Goal: Task Accomplishment & Management: Use online tool/utility

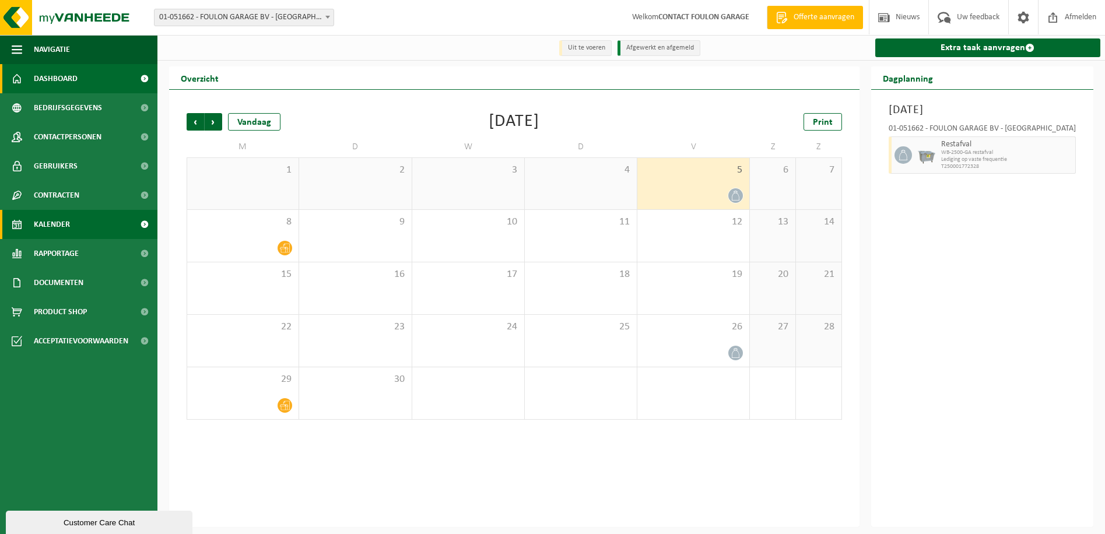
click at [45, 78] on span "Dashboard" at bounding box center [56, 78] width 44 height 29
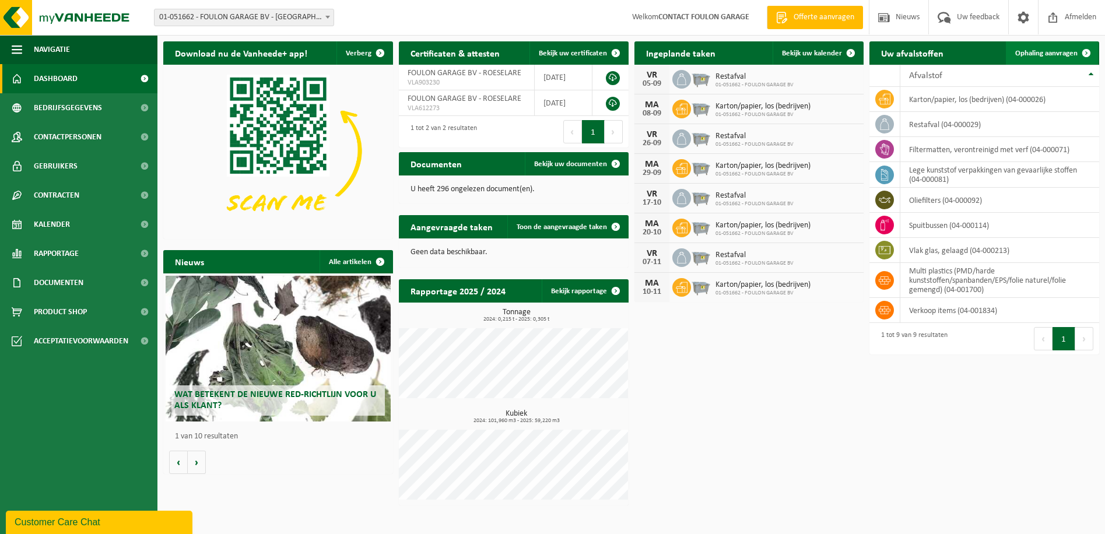
click at [1020, 55] on span "Ophaling aanvragen" at bounding box center [1046, 54] width 62 height 8
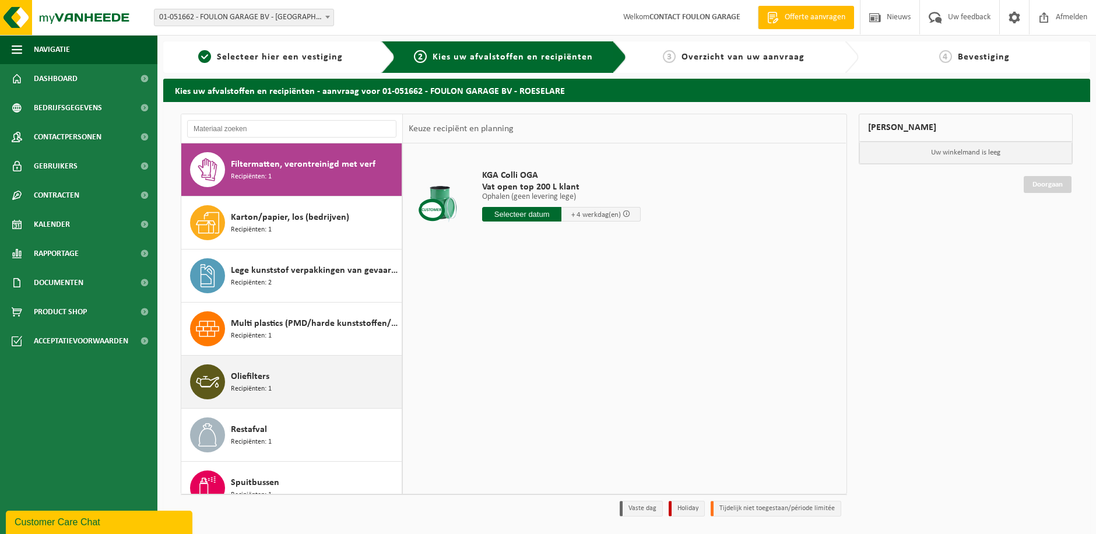
click at [286, 373] on div "Oliefilters Recipiënten: 1" at bounding box center [315, 381] width 168 height 35
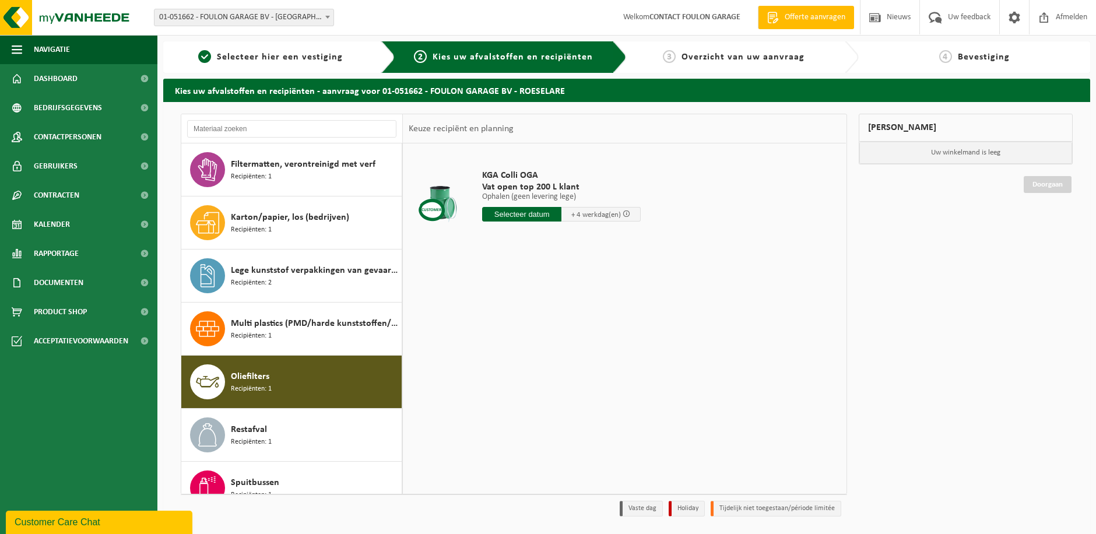
scroll to position [73, 0]
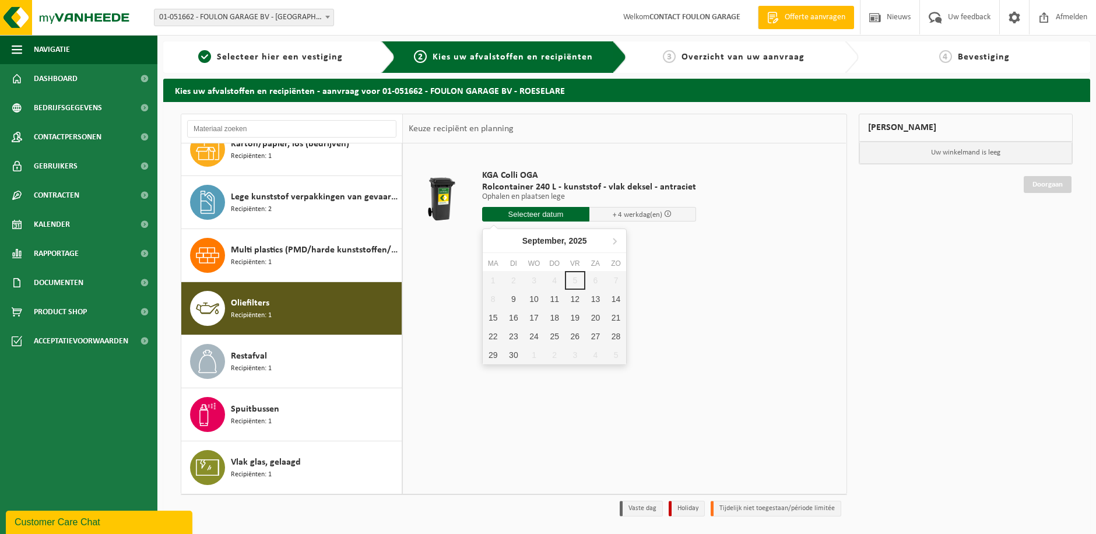
click at [563, 212] on input "text" at bounding box center [535, 214] width 107 height 15
click at [513, 299] on div "9" at bounding box center [513, 299] width 20 height 19
type input "Van 2025-09-09"
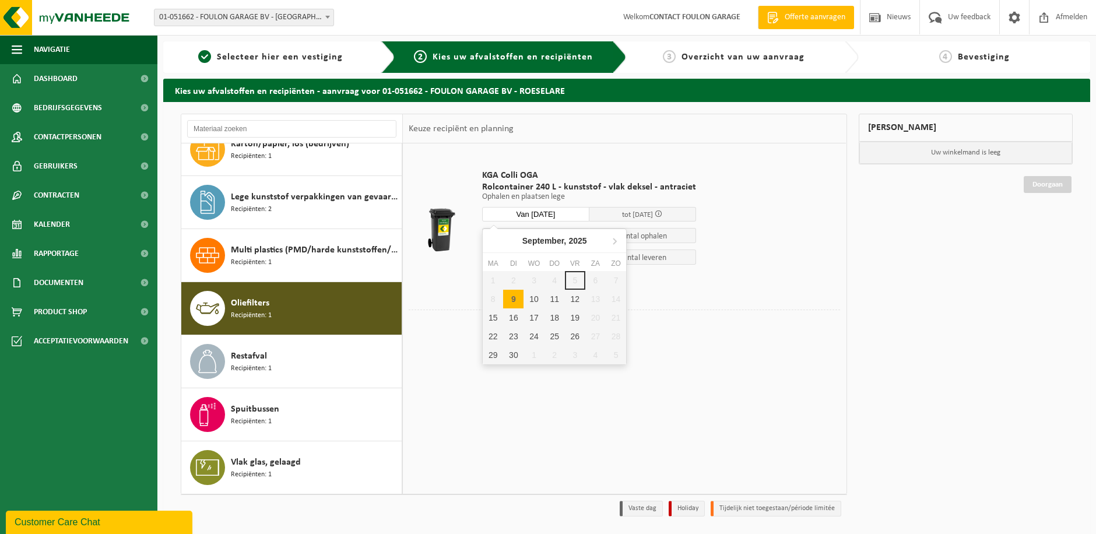
click at [578, 210] on input "Van 2025-09-09" at bounding box center [535, 214] width 107 height 15
click at [572, 279] on div "1 2 3 4 5 6 7 8 9 10 11 12 13 14 15 16 17 18 19 20 21 22 23 24 25 26 27 28 29 3…" at bounding box center [554, 317] width 143 height 93
click at [511, 297] on div "9" at bounding box center [513, 299] width 20 height 19
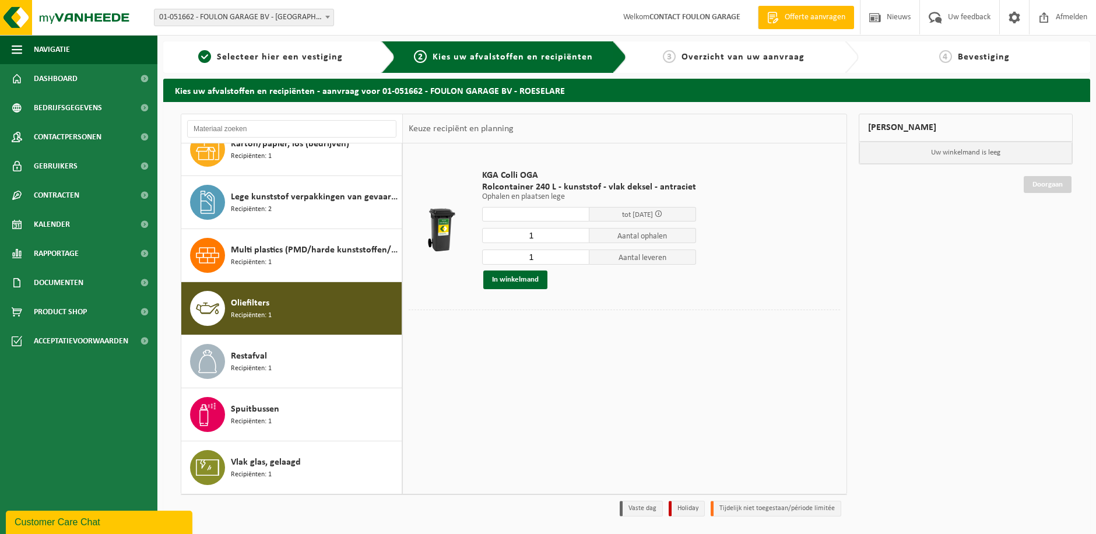
click at [656, 288] on div "In winkelmand" at bounding box center [589, 280] width 214 height 19
click at [596, 216] on span "tot 15/09/2025" at bounding box center [642, 214] width 107 height 15
click at [561, 215] on input "text" at bounding box center [535, 214] width 107 height 15
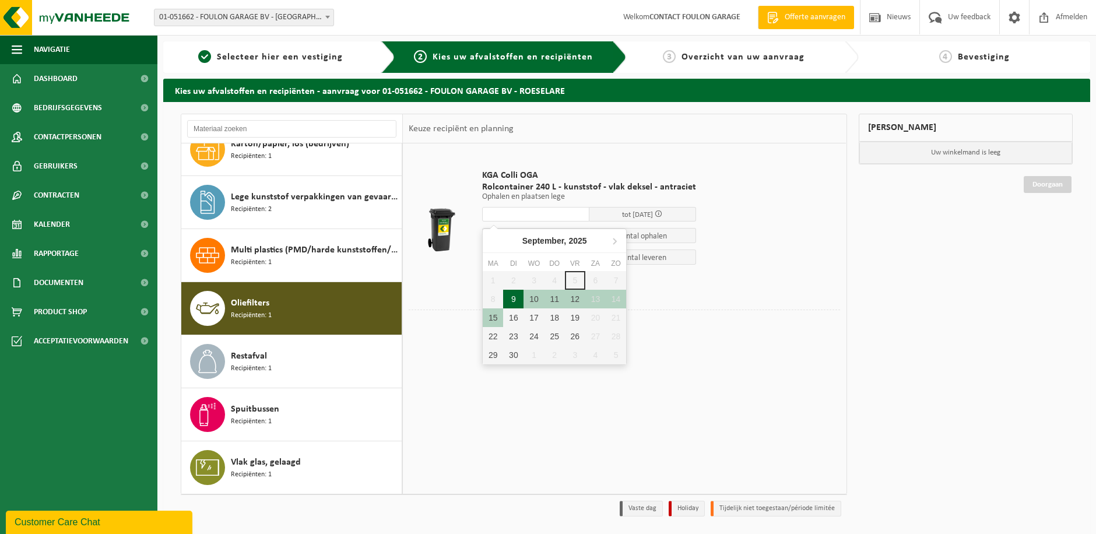
click at [518, 293] on div "9" at bounding box center [513, 299] width 20 height 19
type input "Van 2025-09-09"
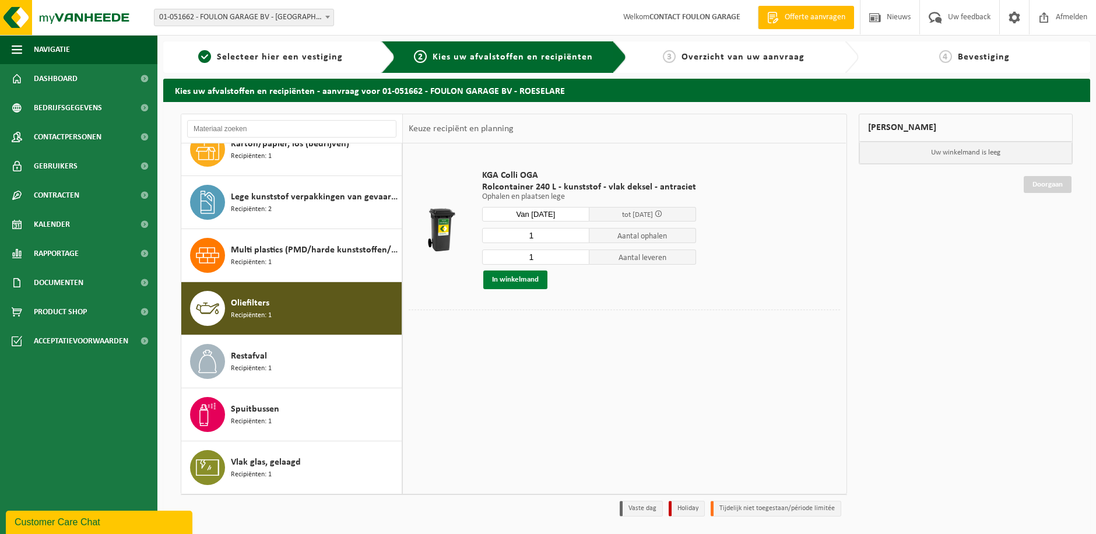
click at [514, 278] on button "In winkelmand" at bounding box center [515, 280] width 64 height 19
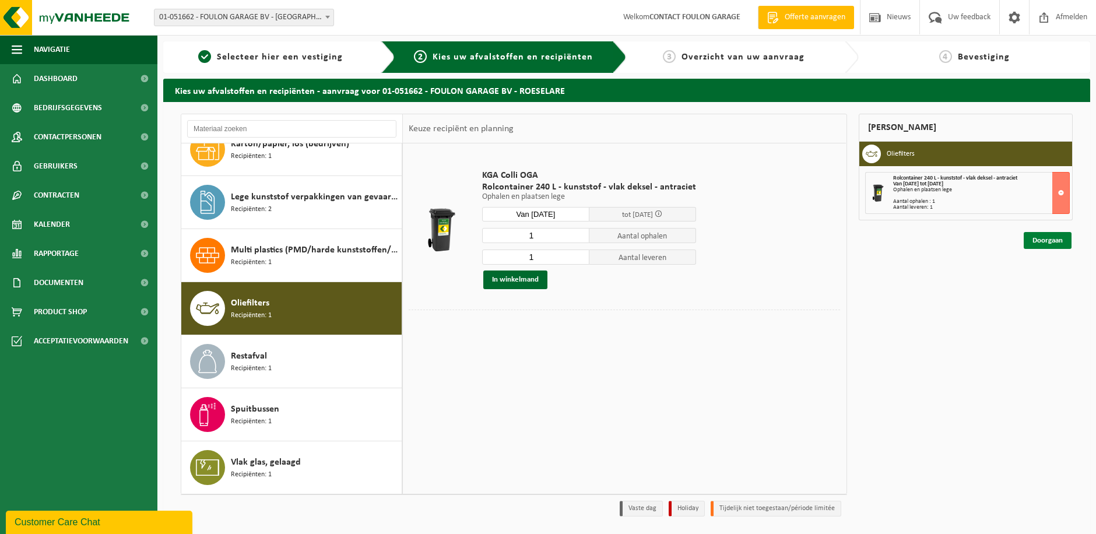
click at [1028, 242] on link "Doorgaan" at bounding box center [1048, 240] width 48 height 17
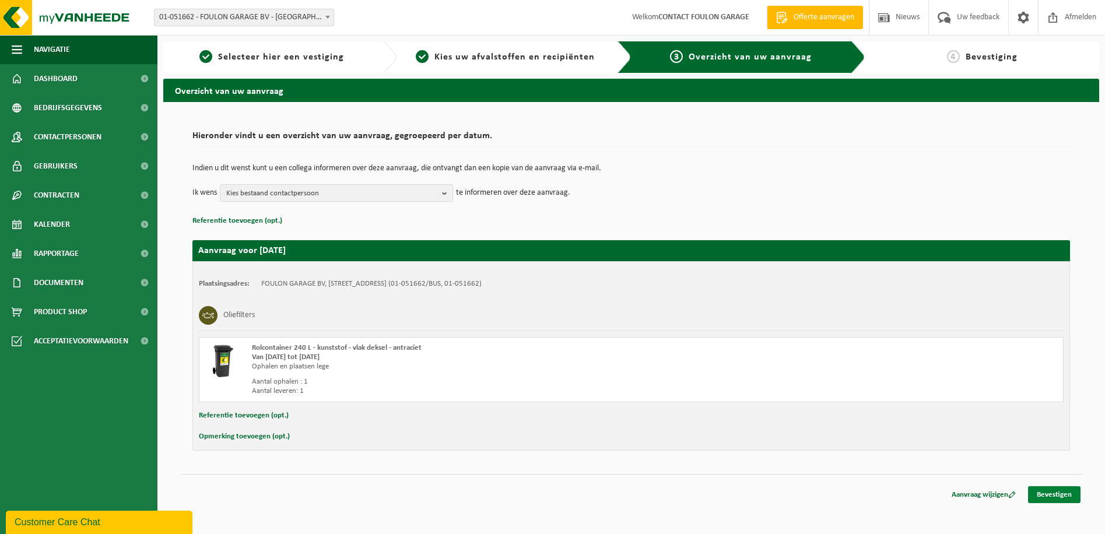
click at [1043, 498] on link "Bevestigen" at bounding box center [1054, 494] width 52 height 17
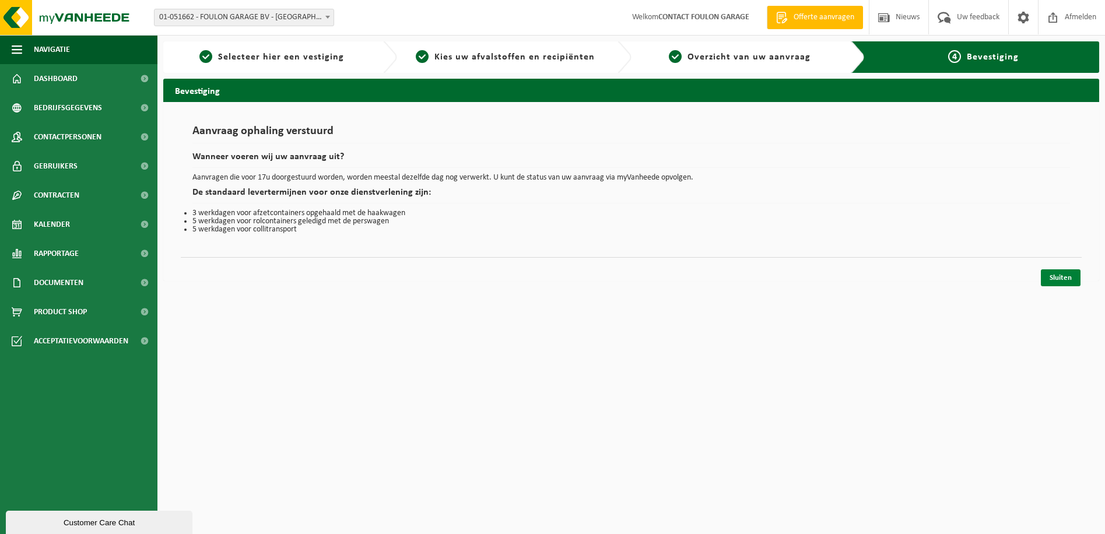
click at [1051, 277] on link "Sluiten" at bounding box center [1061, 277] width 40 height 17
